Goal: Complete application form: Complete application form

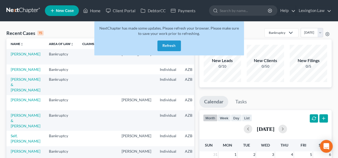
click at [174, 47] on button "Refresh" at bounding box center [169, 46] width 24 height 11
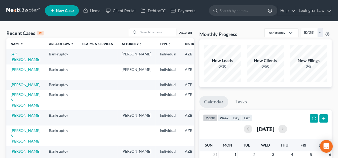
click at [19, 54] on link "Self, [PERSON_NAME]" at bounding box center [26, 57] width 30 height 10
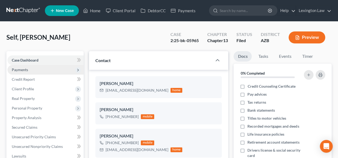
scroll to position [309, 0]
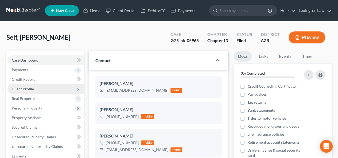
click at [53, 89] on span "Client Profile" at bounding box center [45, 89] width 76 height 10
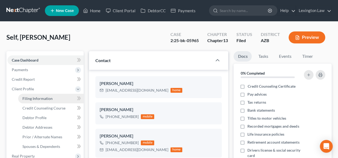
click at [53, 99] on link "Filing Information" at bounding box center [50, 99] width 65 height 10
select select "1"
select select "0"
select select "3"
select select "26"
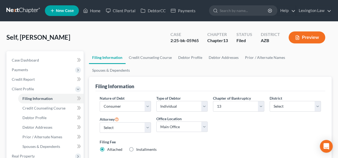
click at [255, 139] on label "Filing Fee" at bounding box center [210, 142] width 221 height 6
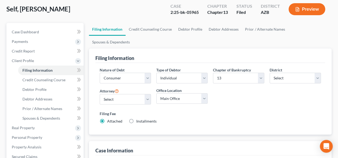
scroll to position [25, 0]
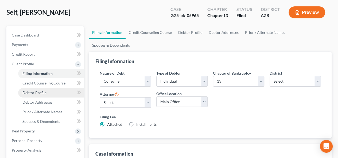
click at [50, 92] on link "Debtor Profile" at bounding box center [50, 93] width 65 height 10
select select "0"
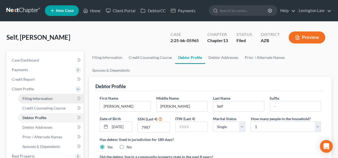
click at [41, 101] on link "Filing Information" at bounding box center [50, 99] width 65 height 10
select select "1"
select select "0"
select select "3"
select select "4"
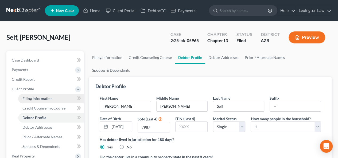
select select "0"
select select "26"
